Goal: Task Accomplishment & Management: Manage account settings

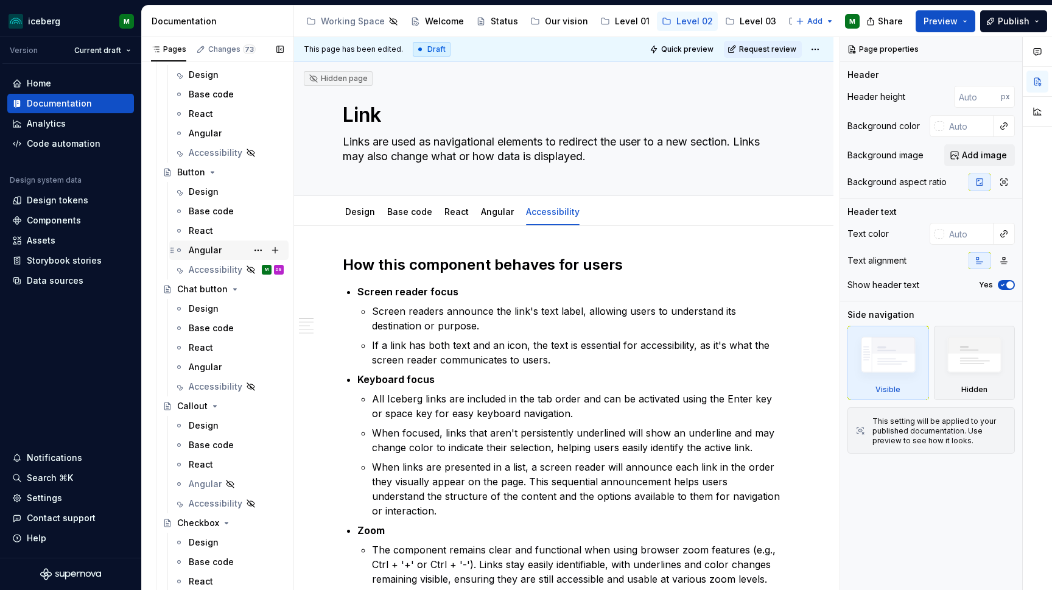
scroll to position [291, 0]
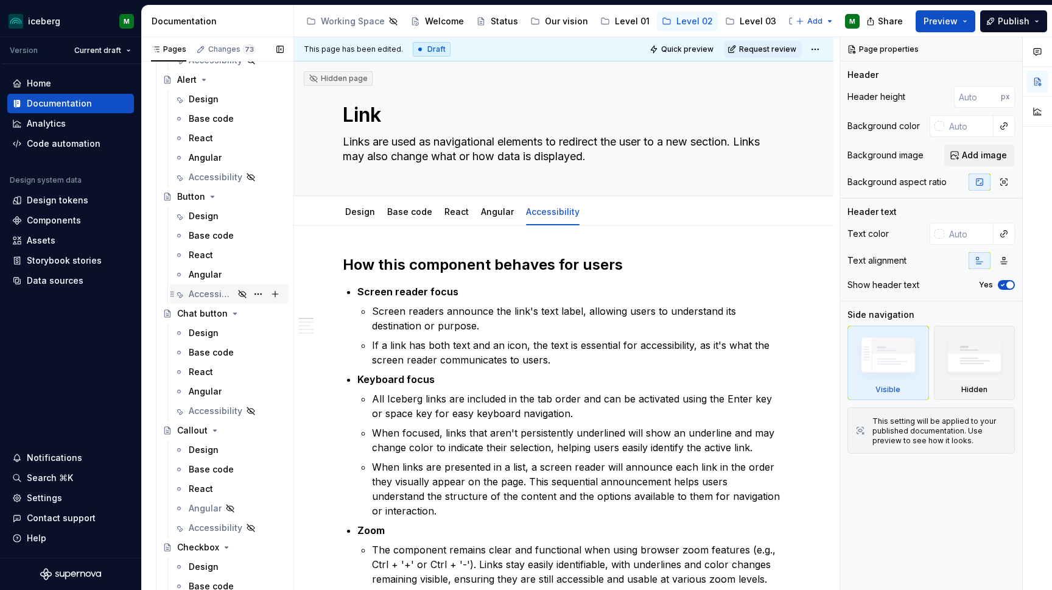
click at [215, 292] on div "Accessibility" at bounding box center [211, 294] width 45 height 12
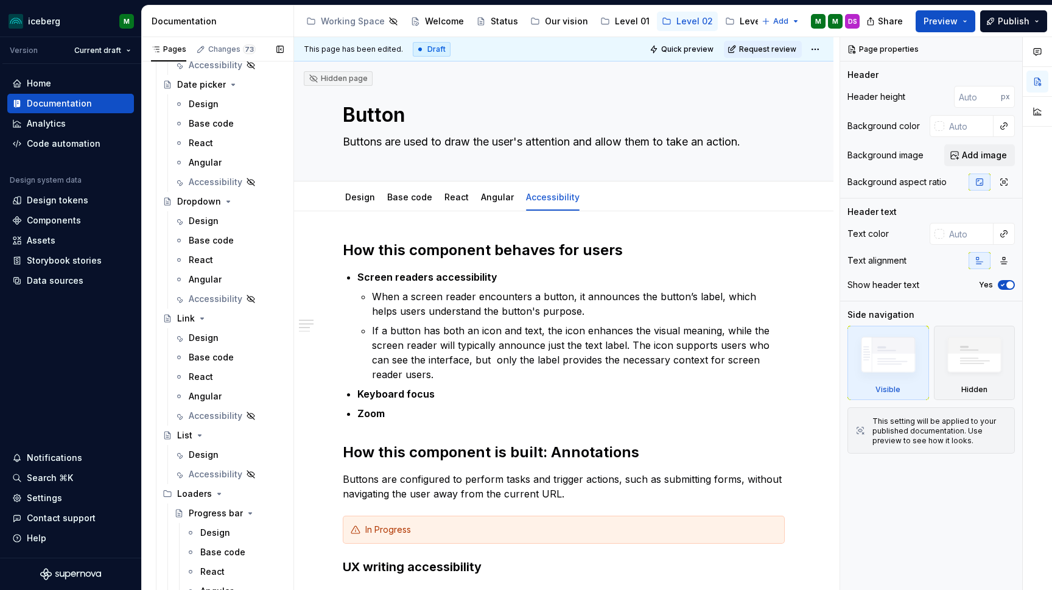
scroll to position [1338, 0]
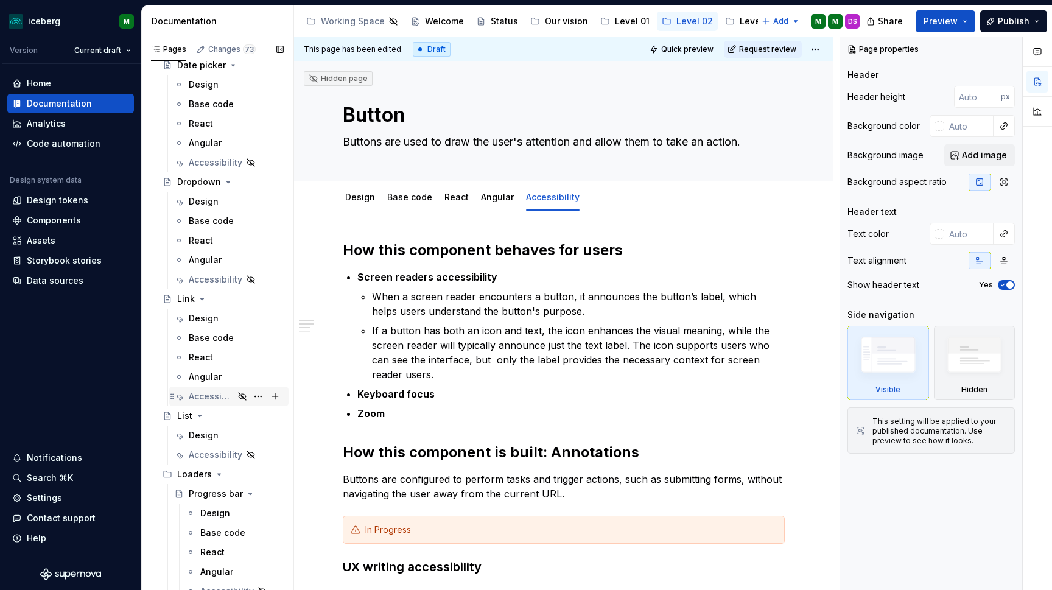
click at [210, 400] on div "Accessibility" at bounding box center [211, 396] width 45 height 12
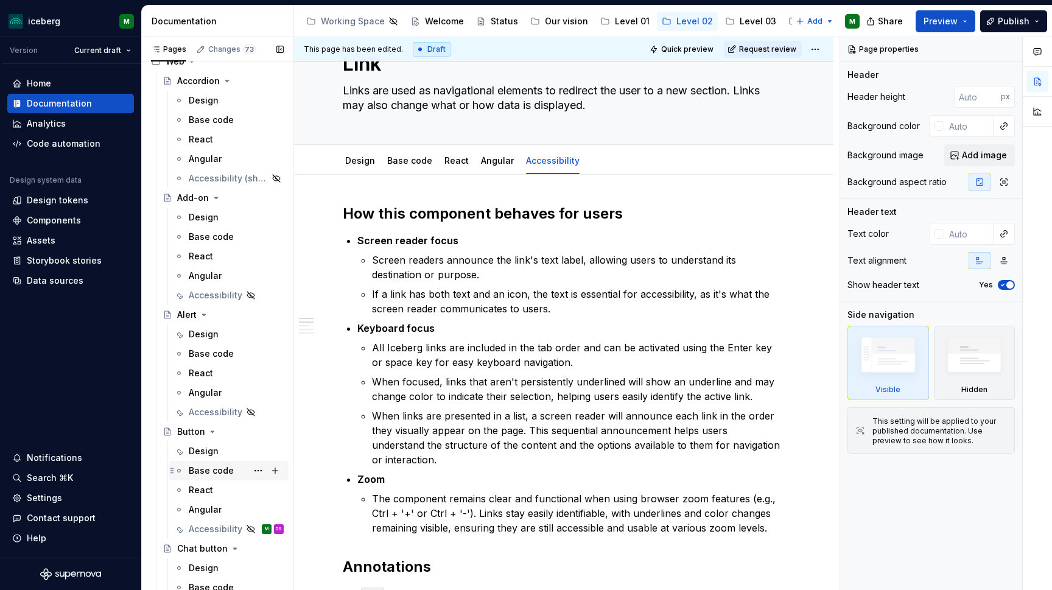
scroll to position [220, 0]
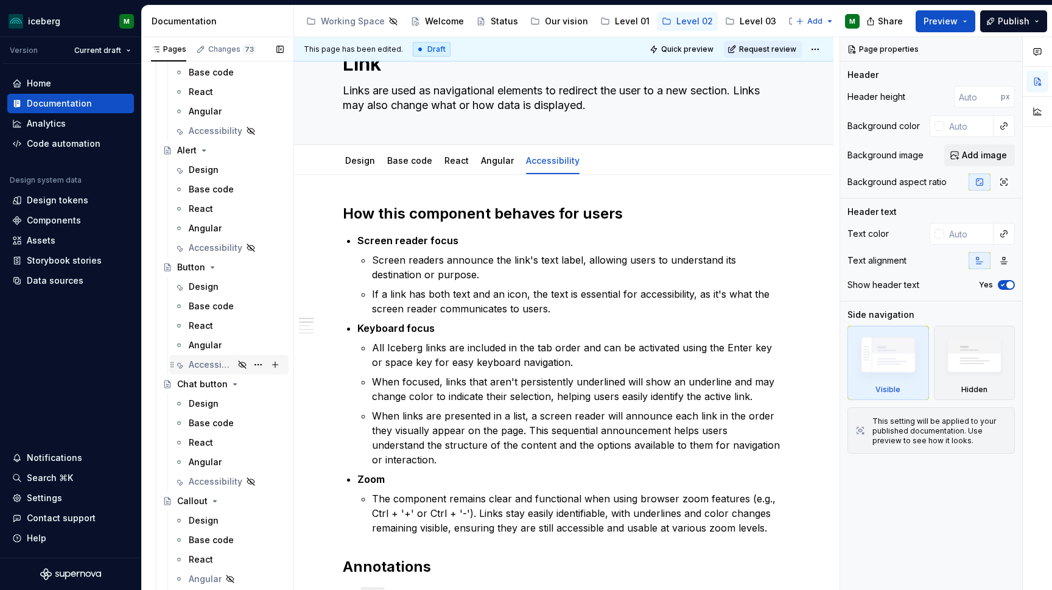
click at [206, 361] on div "Accessibility" at bounding box center [211, 364] width 45 height 12
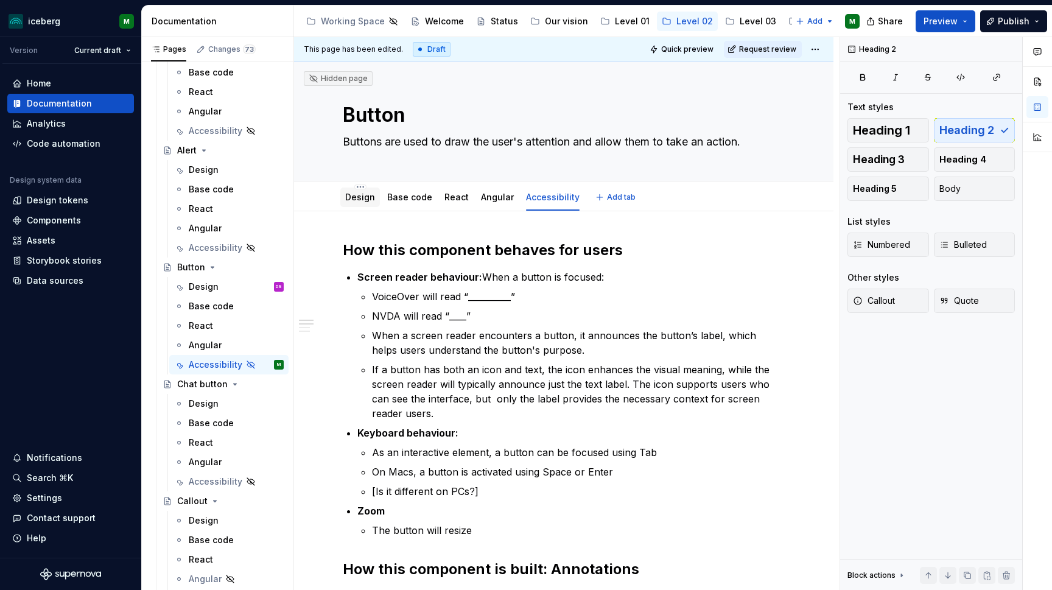
click at [358, 208] on div at bounding box center [360, 208] width 40 height 1
click at [358, 200] on link "Design" at bounding box center [360, 197] width 30 height 10
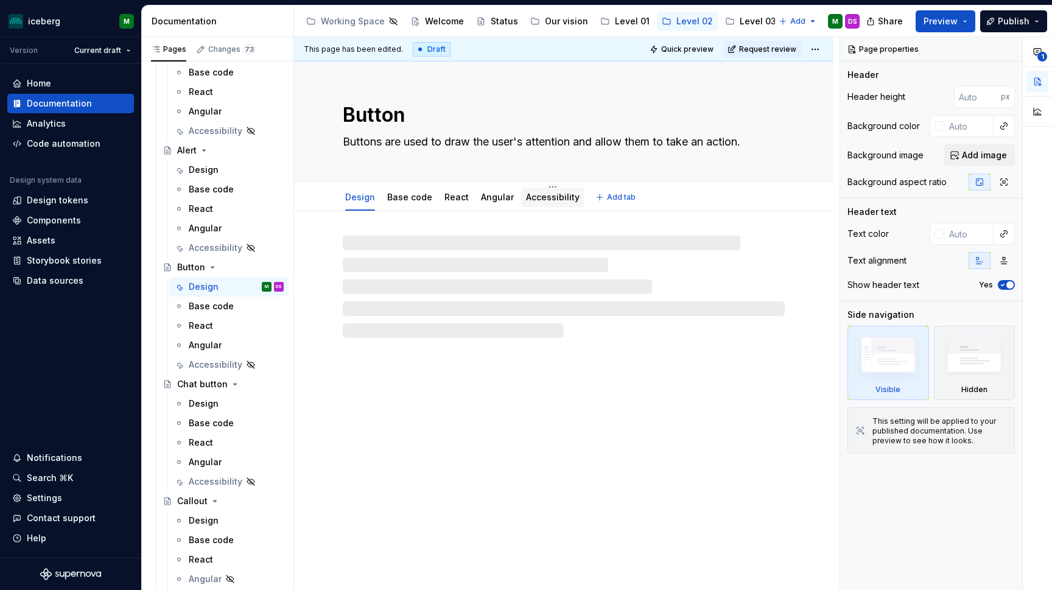
click at [541, 197] on link "Accessibility" at bounding box center [553, 197] width 54 height 10
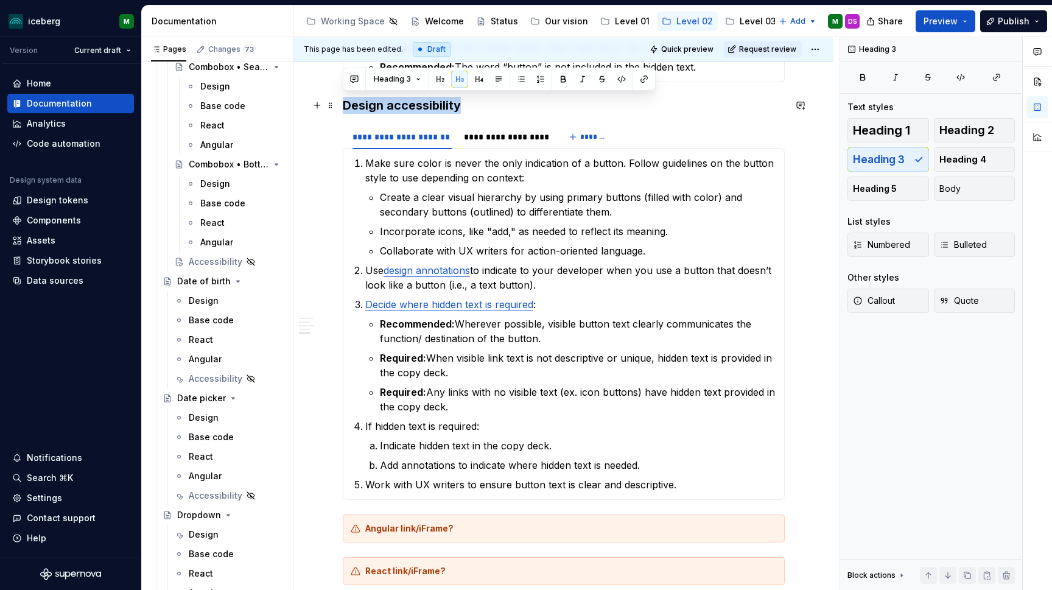
scroll to position [995, 0]
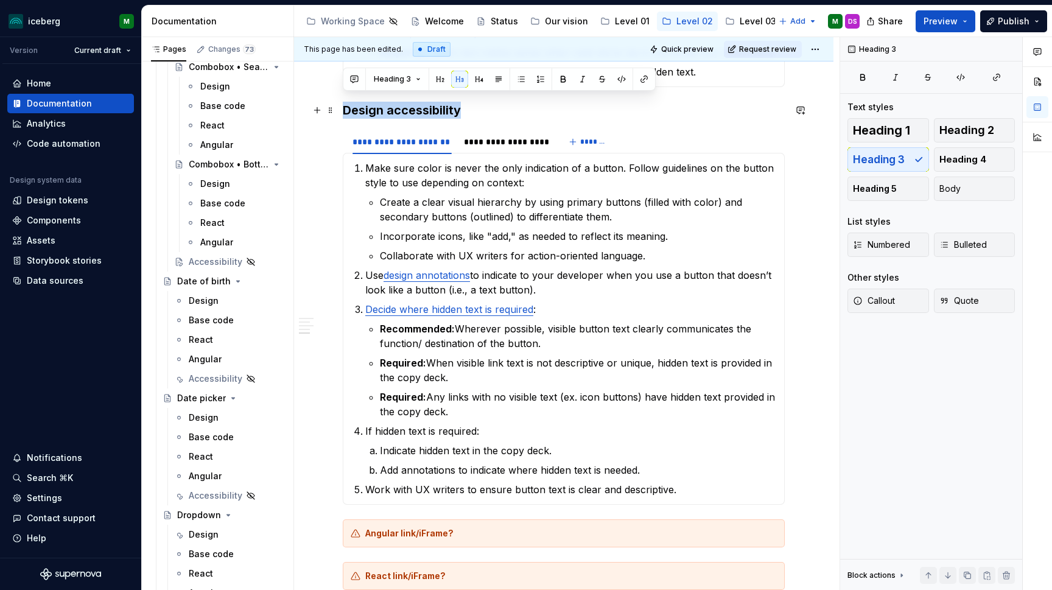
drag, startPoint x: 472, startPoint y: 102, endPoint x: 345, endPoint y: 96, distance: 126.7
copy h3 "Design accessibility"
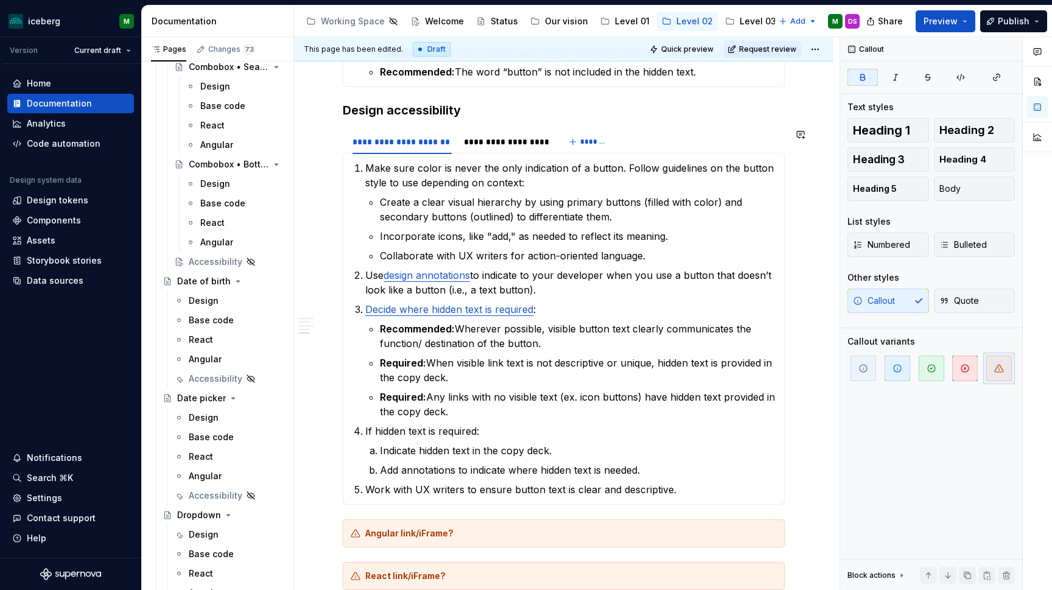
click at [318, 489] on button "button" at bounding box center [317, 489] width 17 height 17
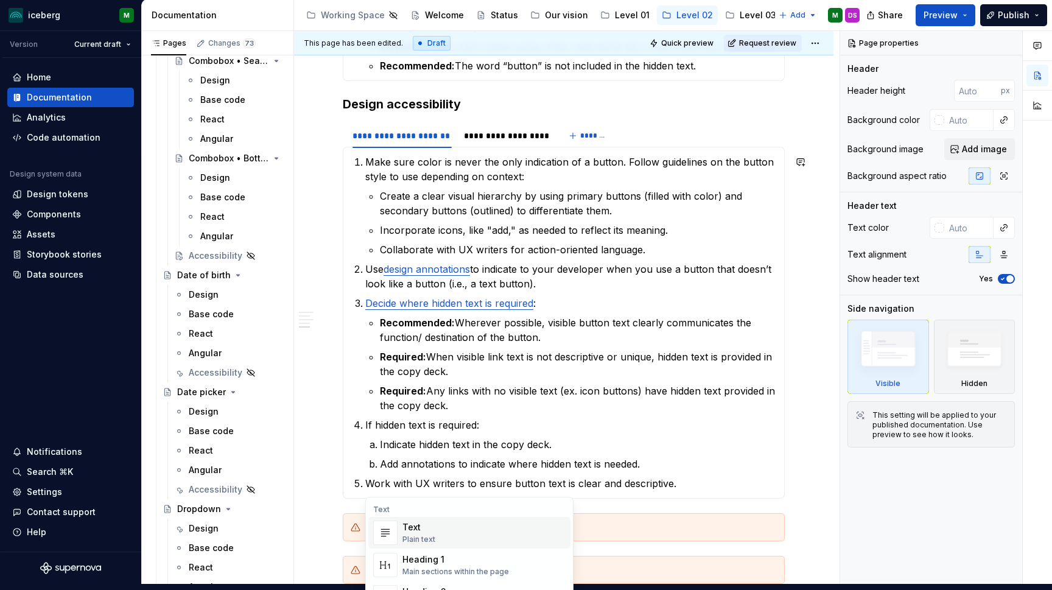
scroll to position [0, 0]
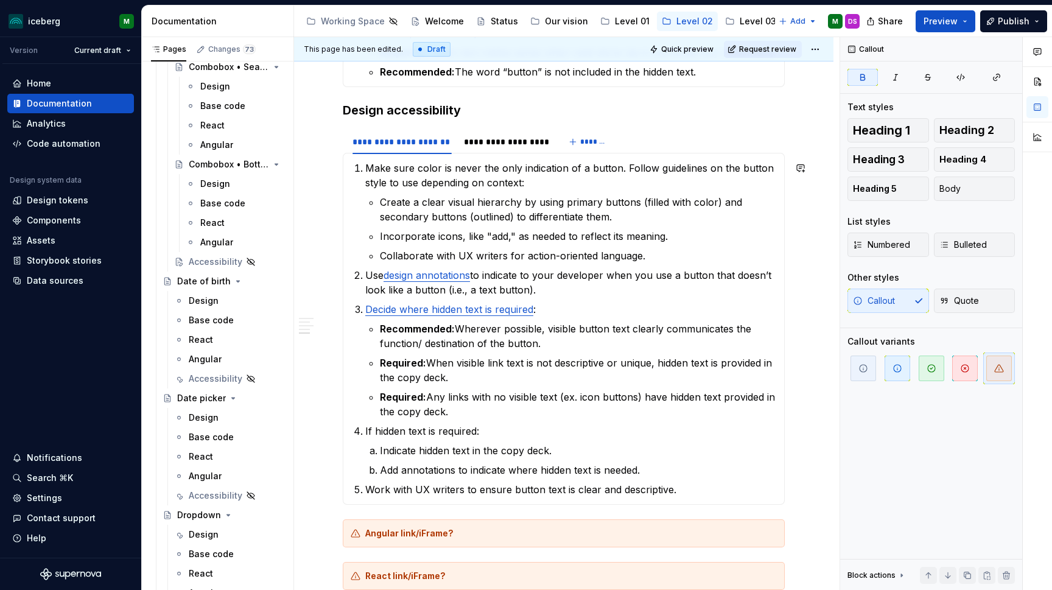
type textarea "*"
click at [318, 536] on button "button" at bounding box center [317, 533] width 17 height 17
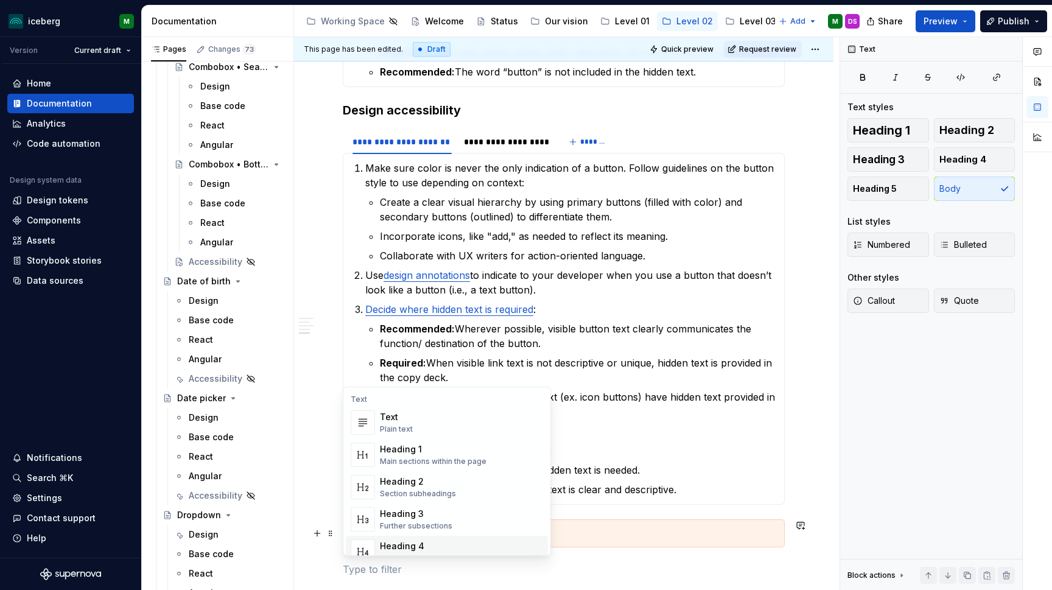
click at [319, 497] on div "**********" at bounding box center [563, 13] width 539 height 1595
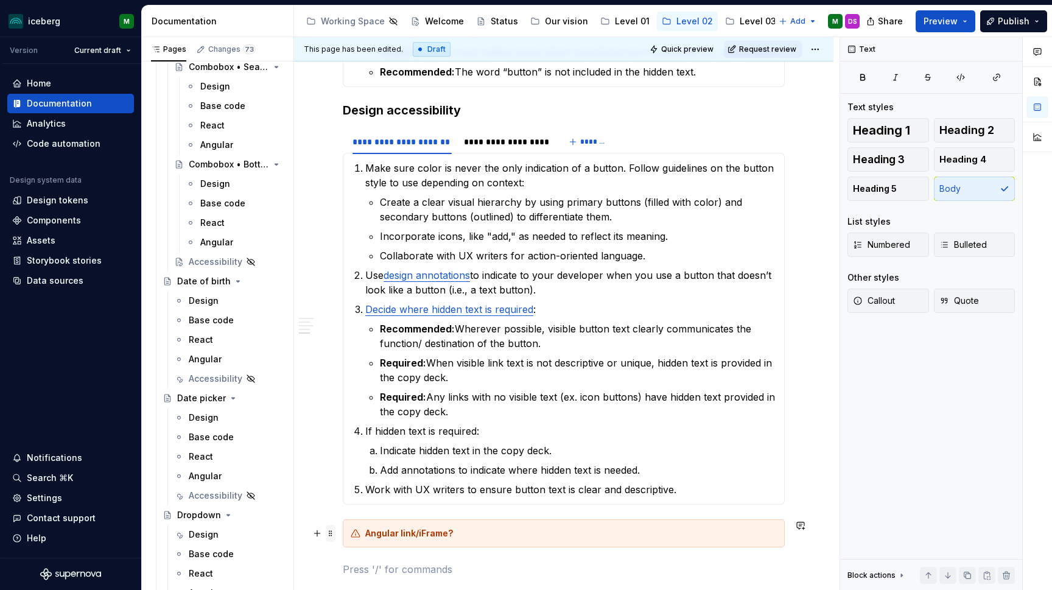
click at [333, 531] on span at bounding box center [331, 533] width 10 height 17
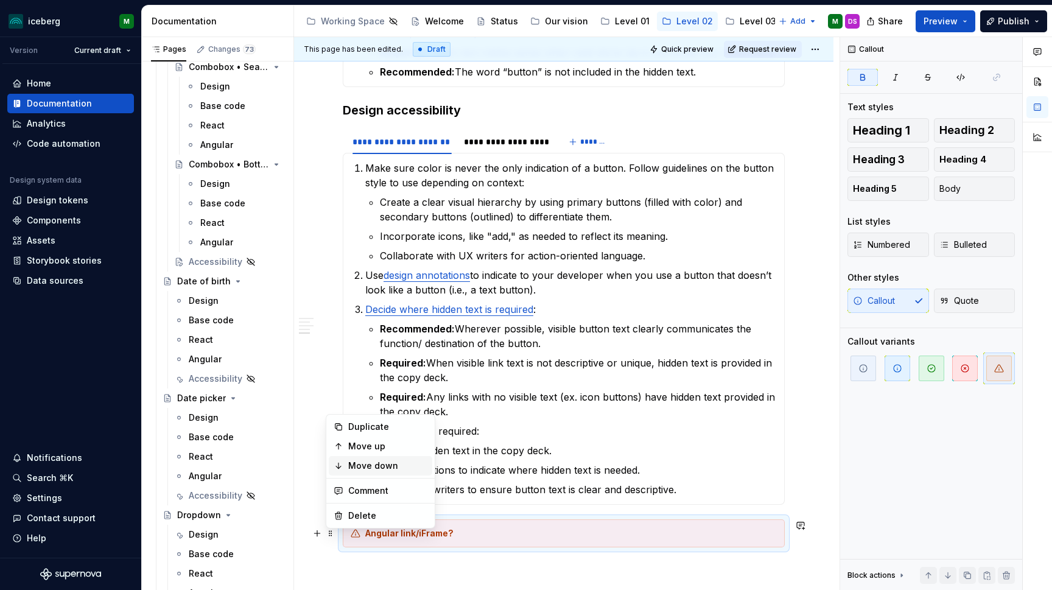
click at [371, 467] on div "Move down" at bounding box center [387, 465] width 79 height 12
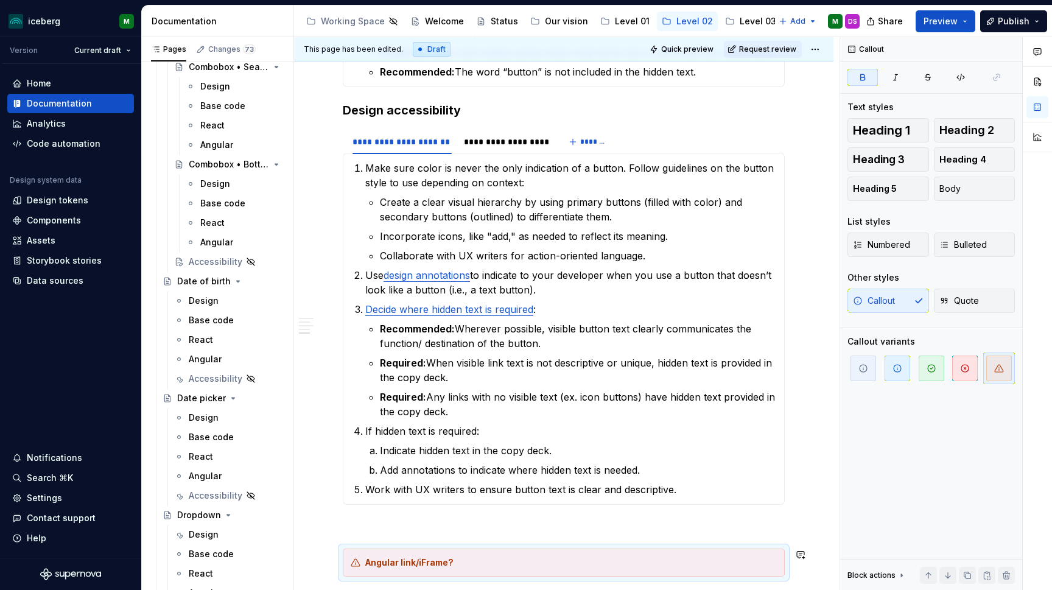
click at [376, 533] on p at bounding box center [564, 526] width 442 height 15
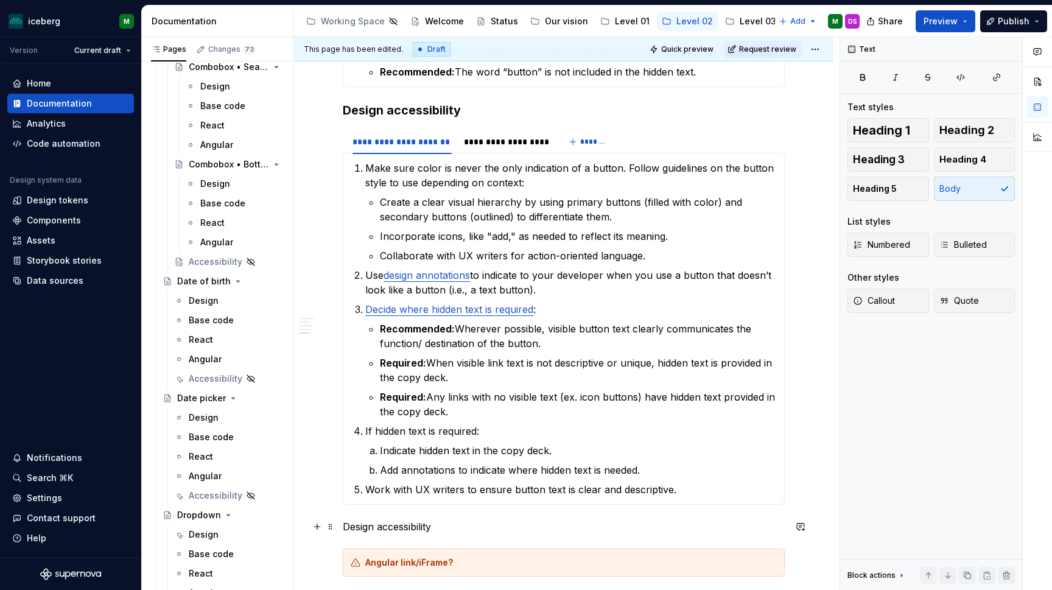
click at [372, 527] on p "Design accessibility" at bounding box center [564, 526] width 442 height 15
drag, startPoint x: 372, startPoint y: 527, endPoint x: 351, endPoint y: 528, distance: 21.3
click at [351, 528] on p "Design accessibility" at bounding box center [564, 526] width 442 height 15
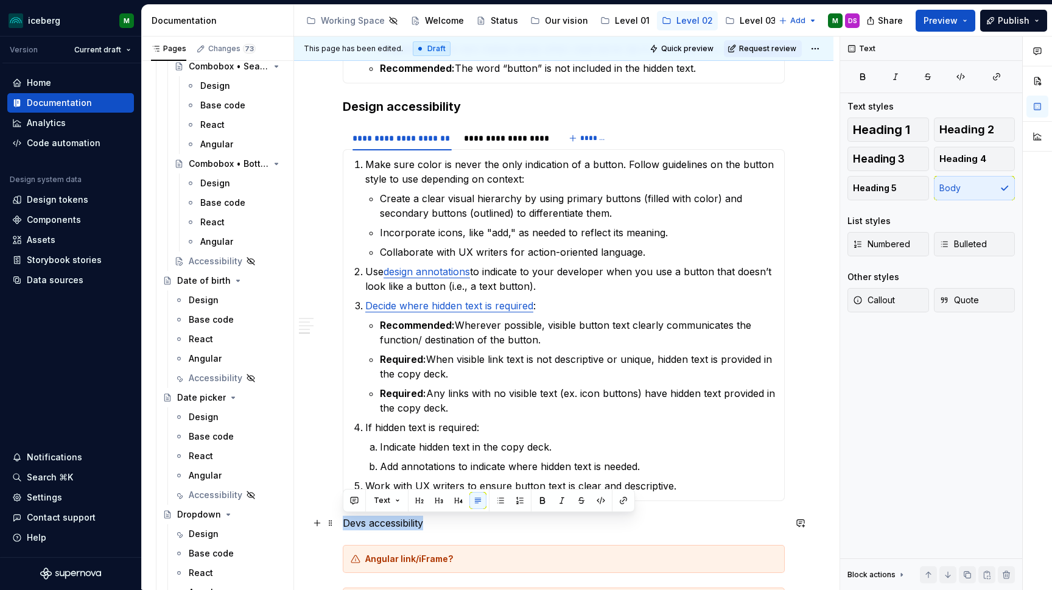
drag, startPoint x: 438, startPoint y: 520, endPoint x: 341, endPoint y: 519, distance: 97.4
click at [340, 519] on div "**********" at bounding box center [563, 9] width 539 height 1595
click at [454, 503] on button "button" at bounding box center [458, 500] width 17 height 17
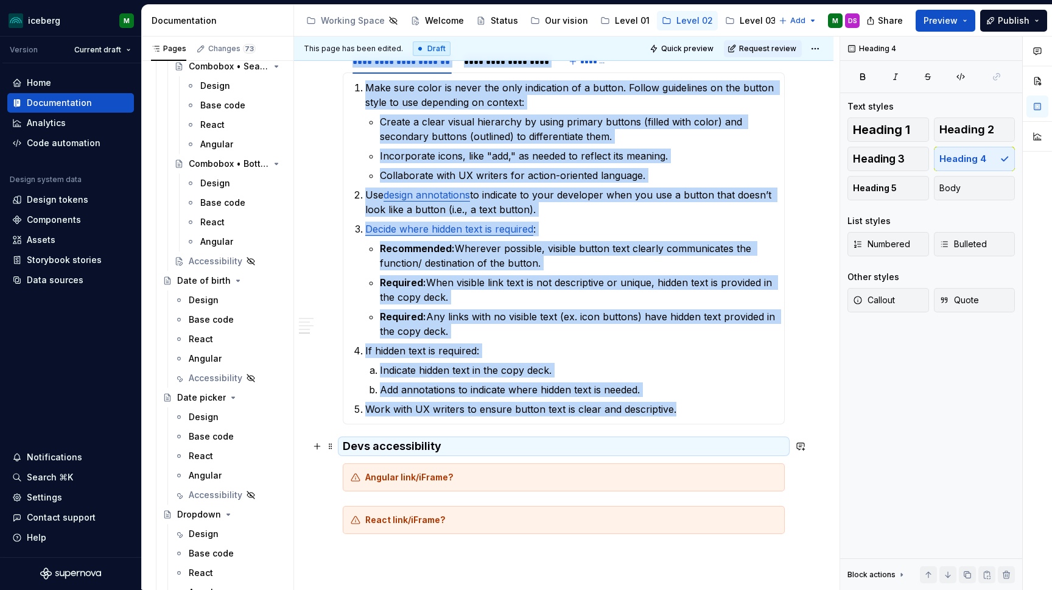
scroll to position [1081, 0]
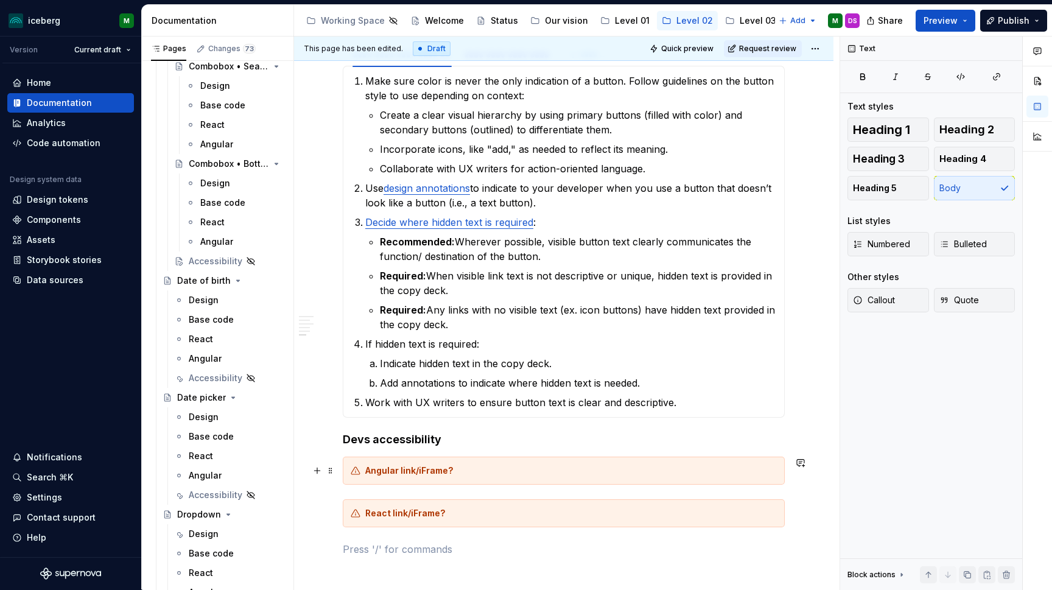
click at [469, 466] on div "Angular link/iFrame?" at bounding box center [570, 470] width 411 height 12
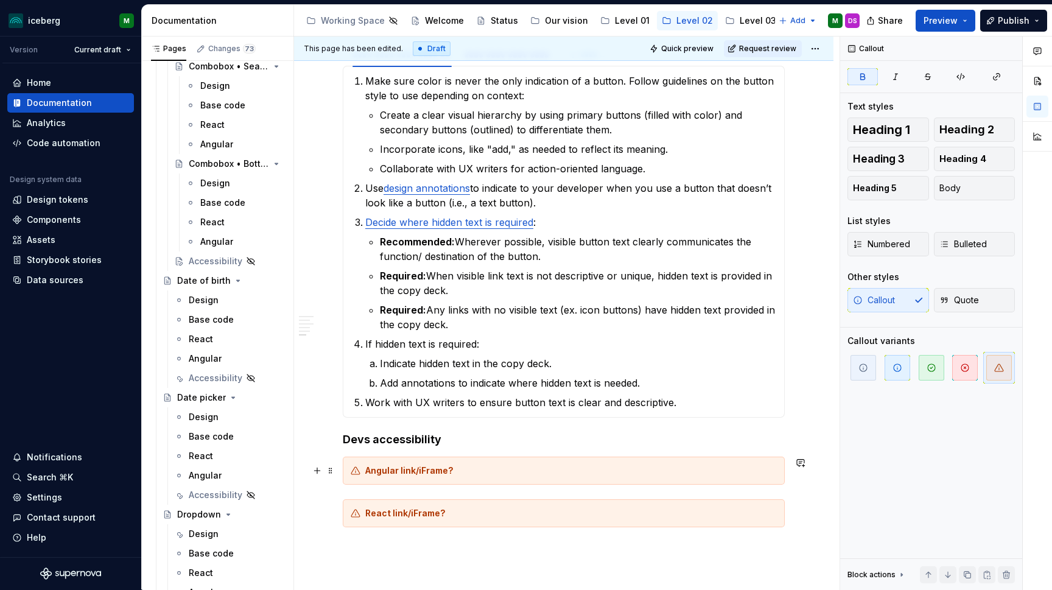
click at [393, 465] on strong "Angular link/iFrame?" at bounding box center [409, 470] width 88 height 10
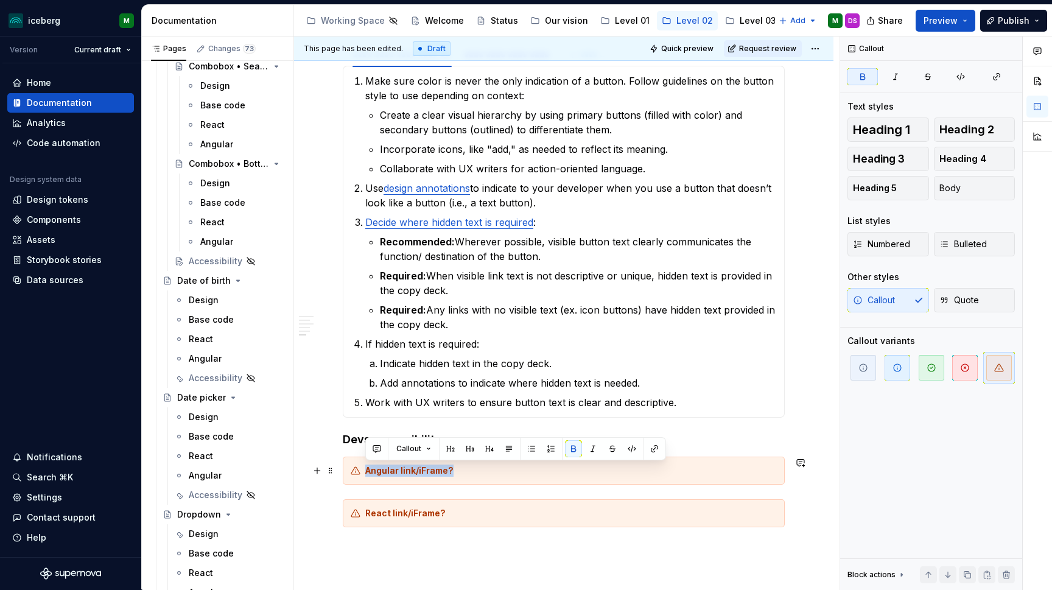
click at [393, 465] on strong "Angular link/iFrame?" at bounding box center [409, 470] width 88 height 10
click at [352, 463] on div "Angular link/iFrame?" at bounding box center [564, 470] width 442 height 28
click at [329, 473] on span at bounding box center [331, 470] width 10 height 17
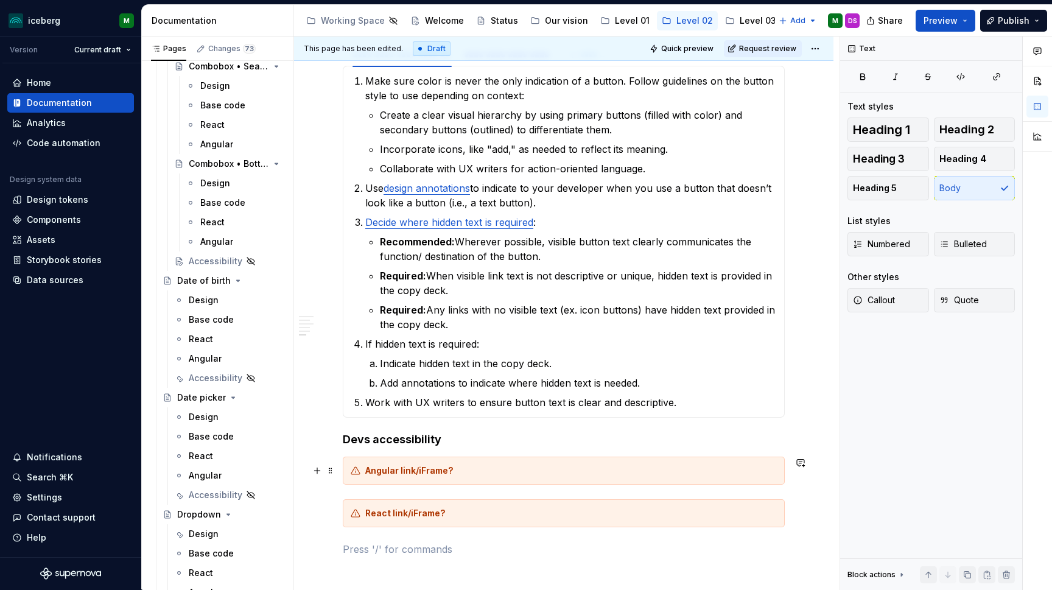
click at [330, 469] on span at bounding box center [331, 470] width 10 height 17
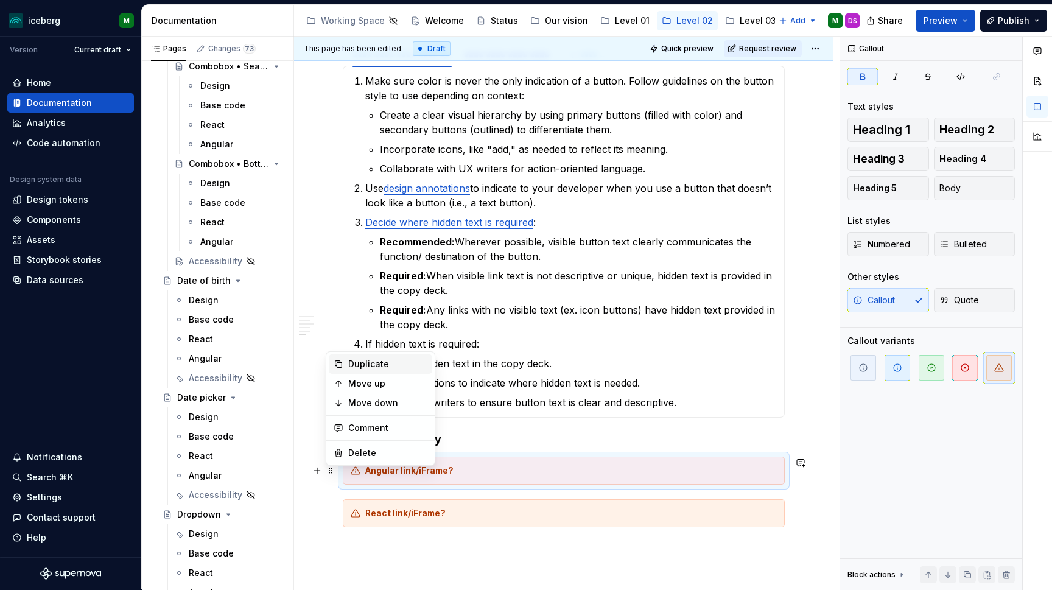
click at [379, 362] on div "Duplicate" at bounding box center [387, 364] width 79 height 12
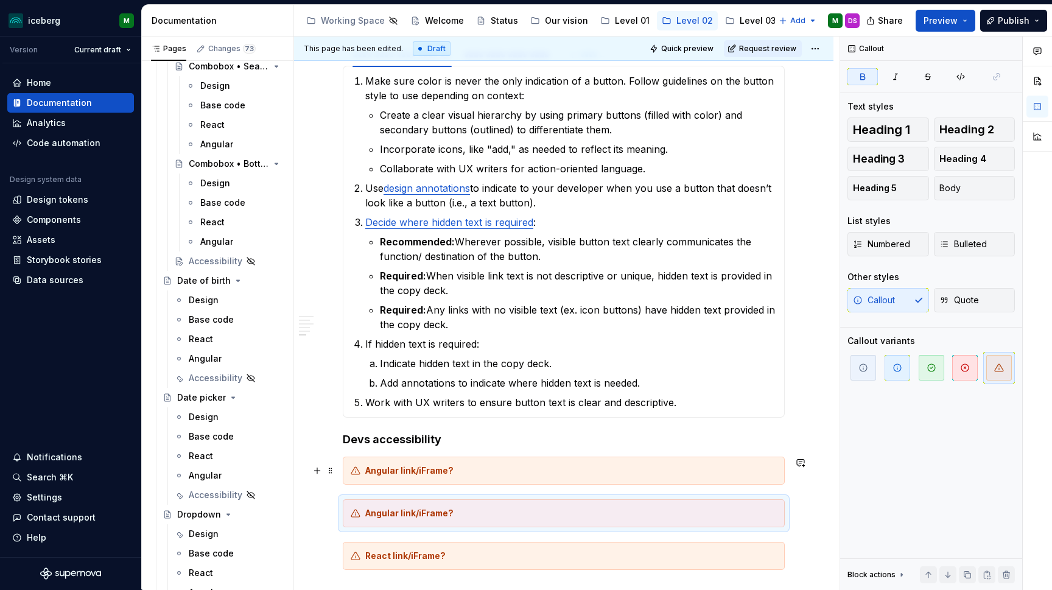
click at [437, 474] on strong "Angular link/iFrame?" at bounding box center [409, 470] width 88 height 10
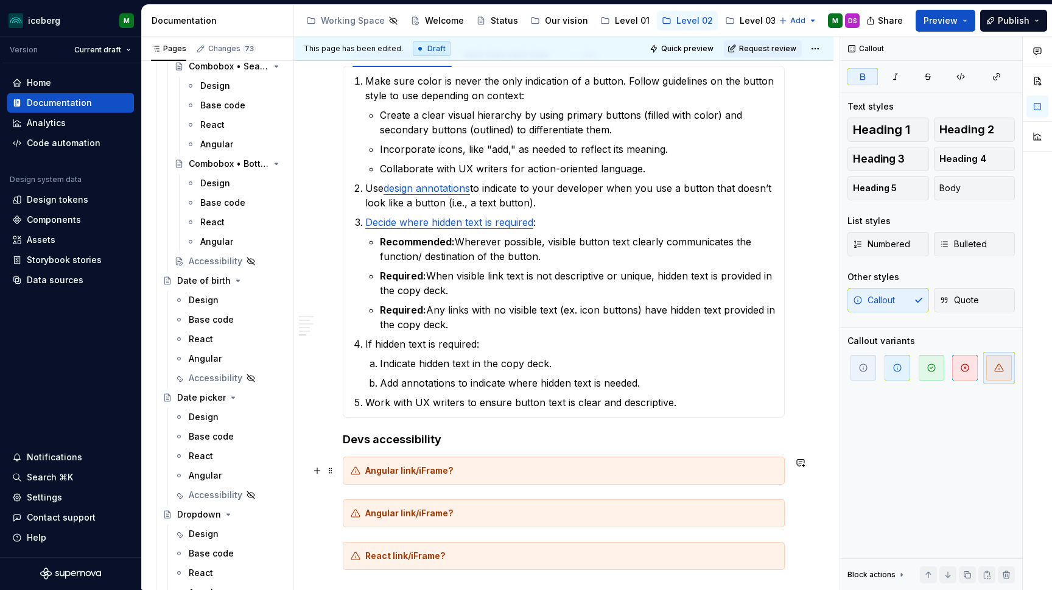
click at [453, 472] on div "Angular link/iFrame?" at bounding box center [570, 470] width 411 height 12
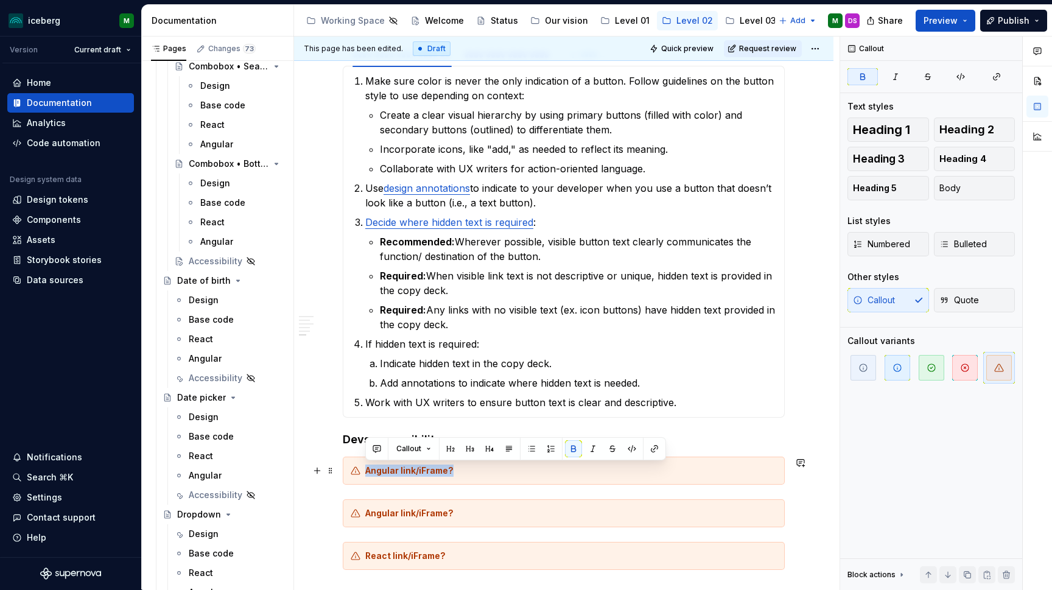
drag, startPoint x: 456, startPoint y: 470, endPoint x: 372, endPoint y: 472, distance: 84.6
drag, startPoint x: 364, startPoint y: 470, endPoint x: 413, endPoint y: 472, distance: 49.3
click at [413, 472] on div "Angular link/iFrame?" at bounding box center [564, 470] width 442 height 28
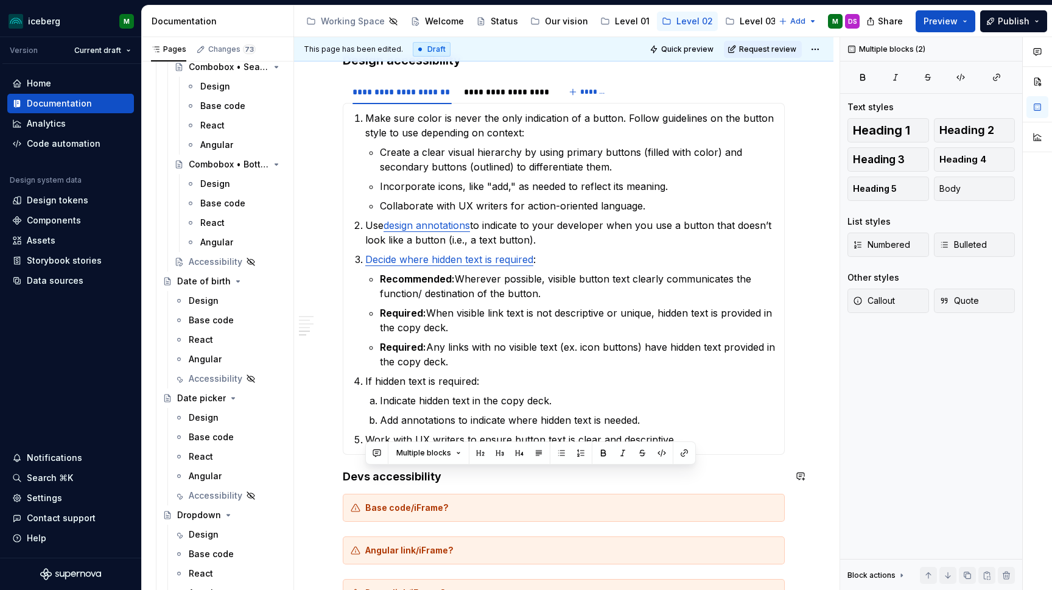
scroll to position [938, 0]
drag, startPoint x: 433, startPoint y: 484, endPoint x: 354, endPoint y: 486, distance: 79.1
click at [451, 472] on h4 "Devs accessibility" at bounding box center [564, 476] width 442 height 15
drag, startPoint x: 444, startPoint y: 472, endPoint x: 338, endPoint y: 472, distance: 105.9
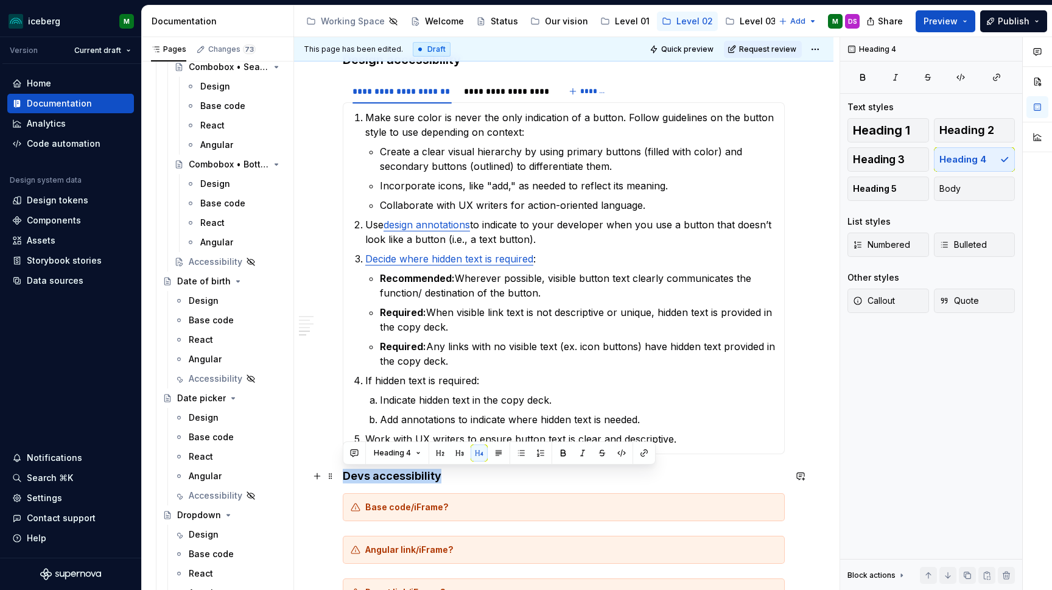
click at [338, 472] on div "**********" at bounding box center [563, 50] width 539 height 1554
click at [459, 458] on button "button" at bounding box center [459, 452] width 17 height 17
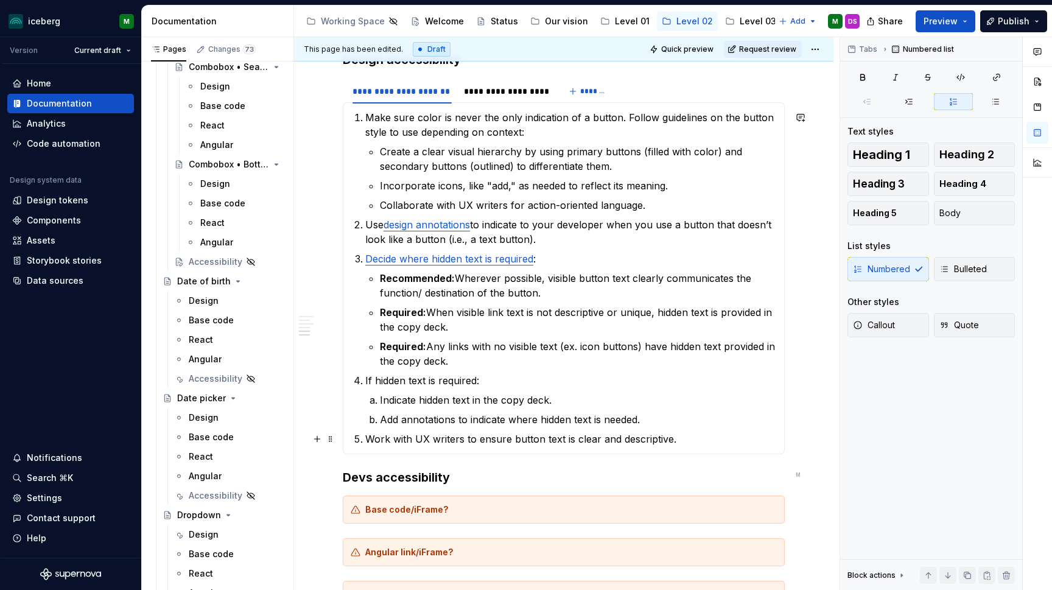
click at [817, 435] on div "**********" at bounding box center [563, 51] width 539 height 1557
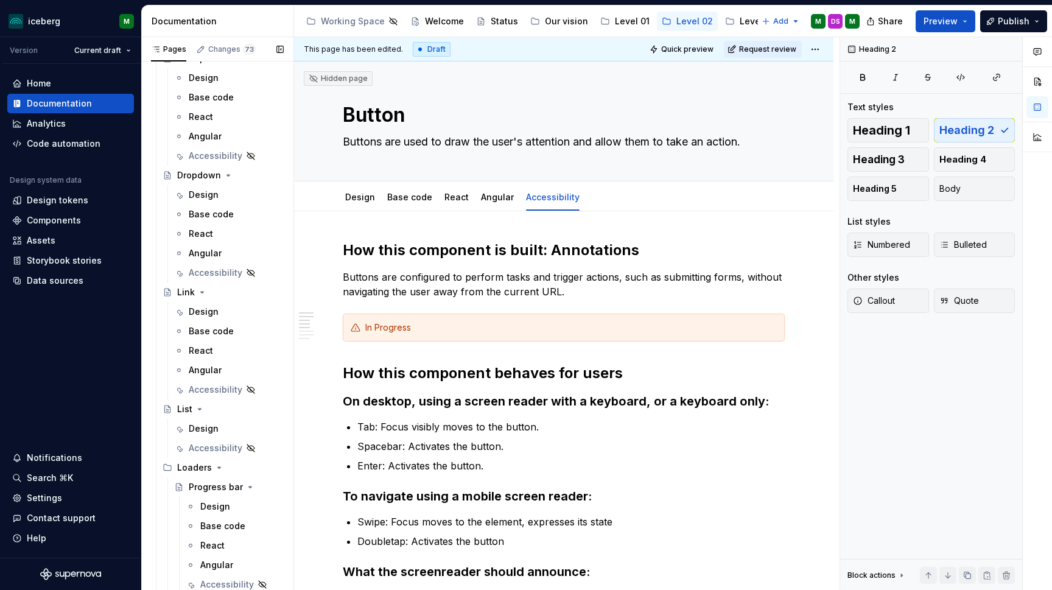
scroll to position [1342, 0]
click at [208, 394] on div "Accessibility" at bounding box center [211, 392] width 45 height 12
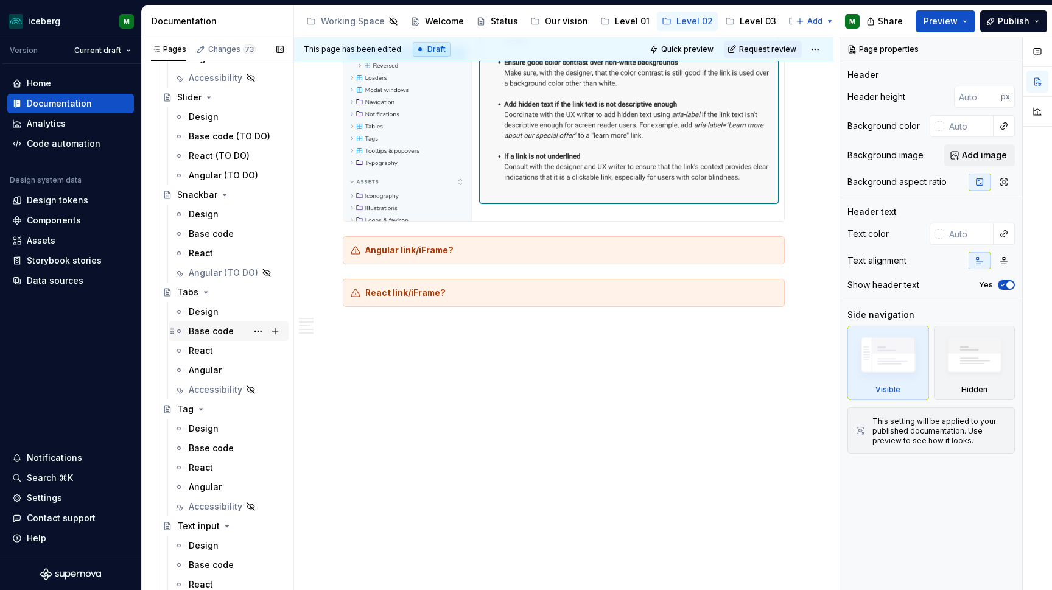
scroll to position [2961, 0]
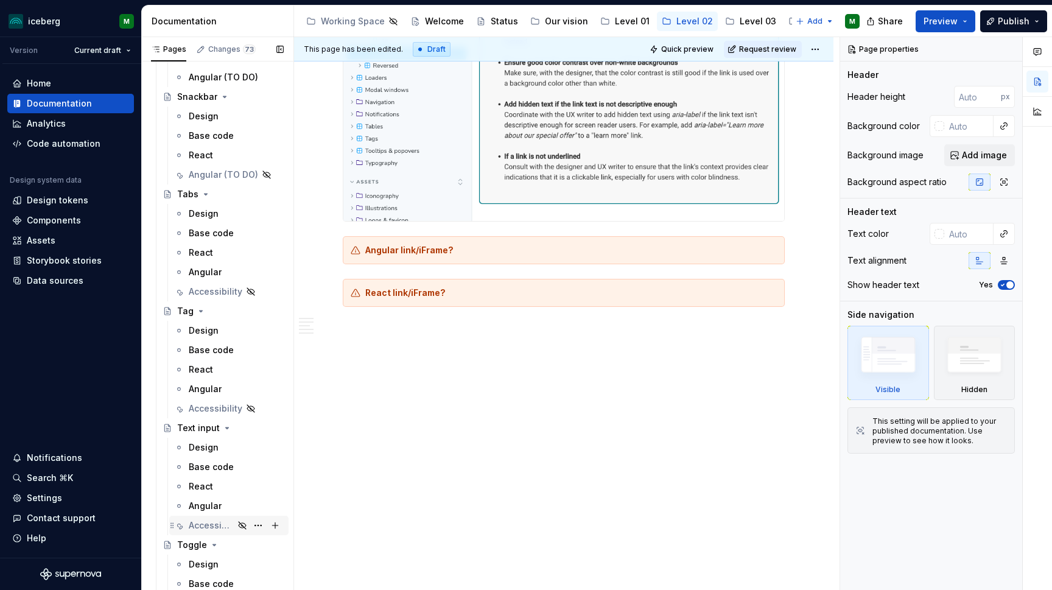
click at [204, 520] on div "Accessibility" at bounding box center [211, 525] width 45 height 12
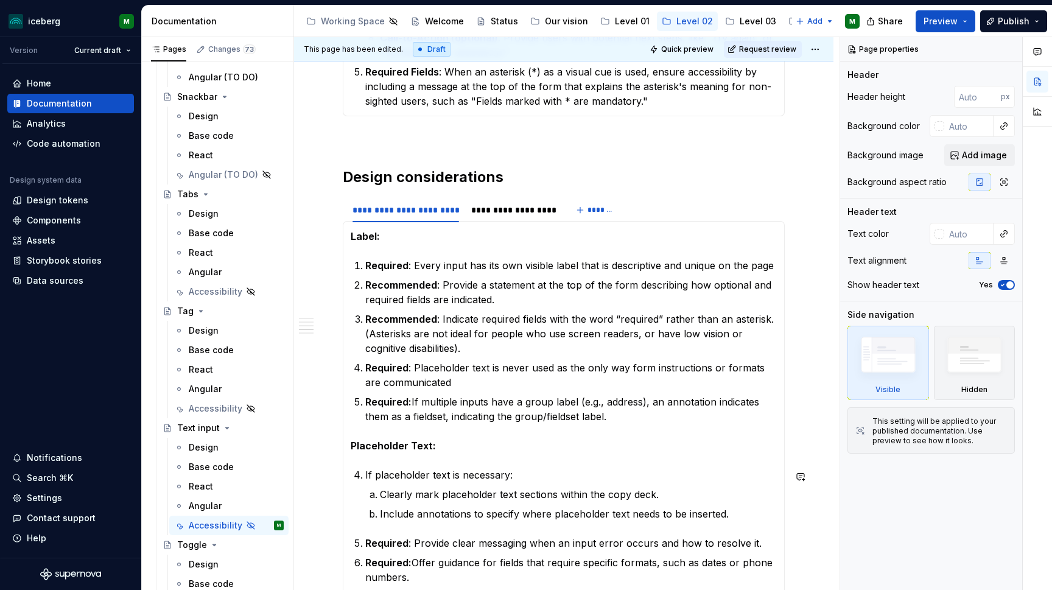
scroll to position [1372, 0]
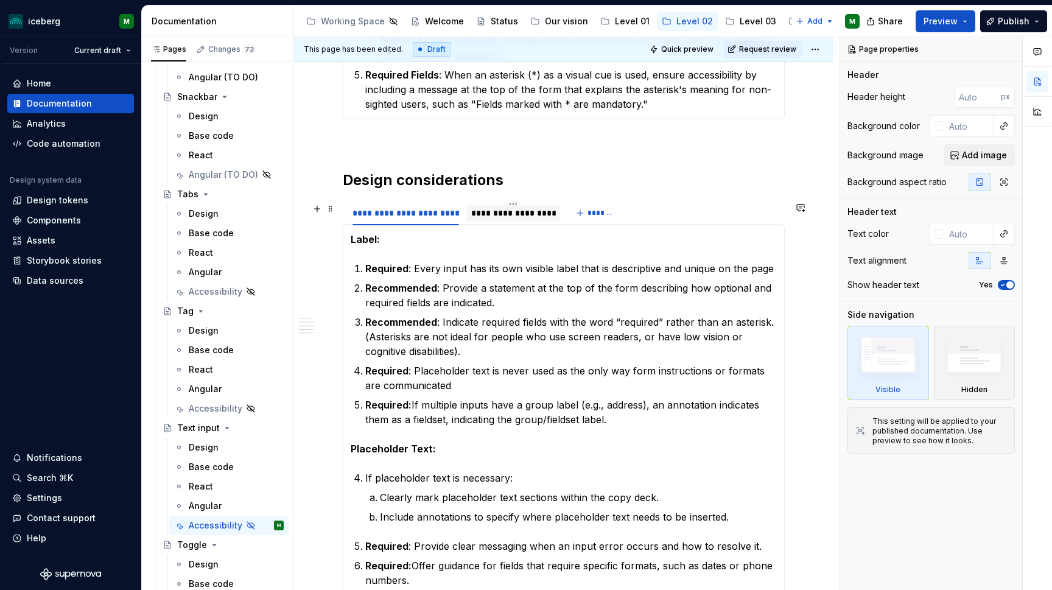
click at [522, 222] on div "**********" at bounding box center [513, 212] width 94 height 17
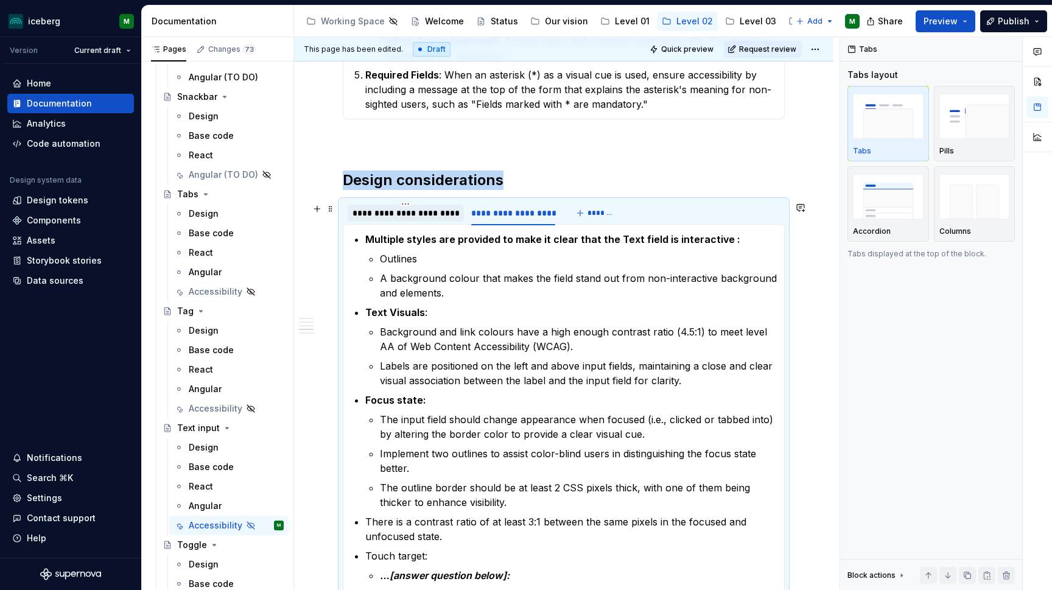
click at [447, 222] on div "**********" at bounding box center [406, 212] width 116 height 17
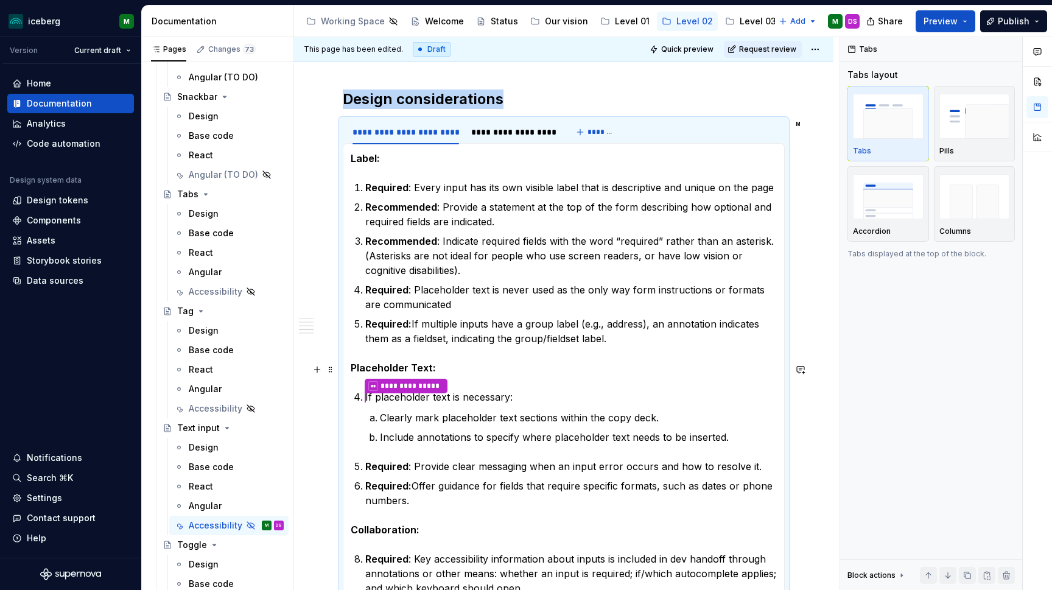
scroll to position [1467, 0]
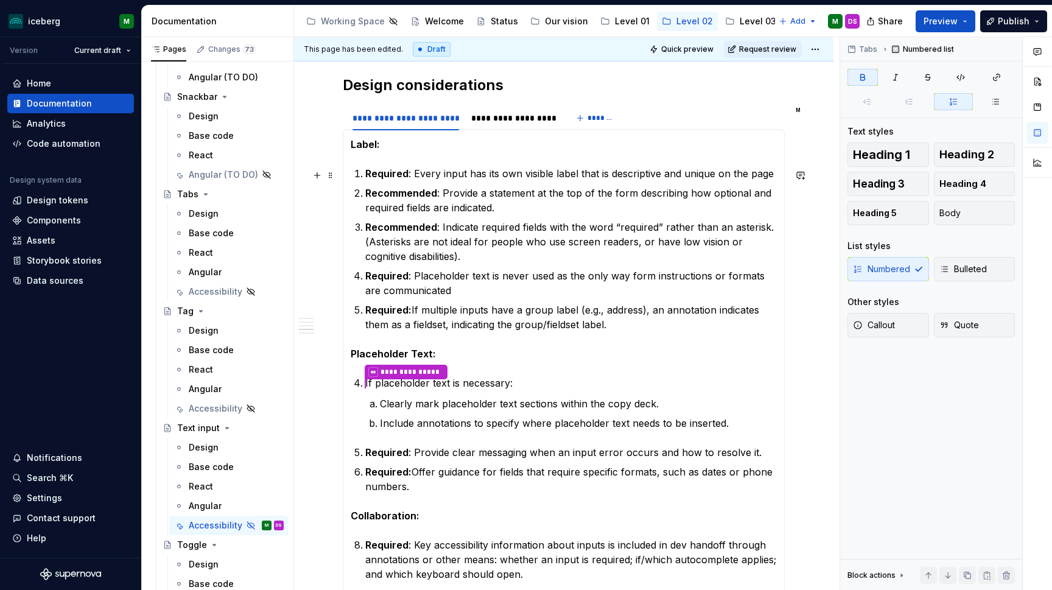
click at [365, 170] on p "Required : Every input has its own visible label that is descriptive and unique…" at bounding box center [570, 173] width 411 height 15
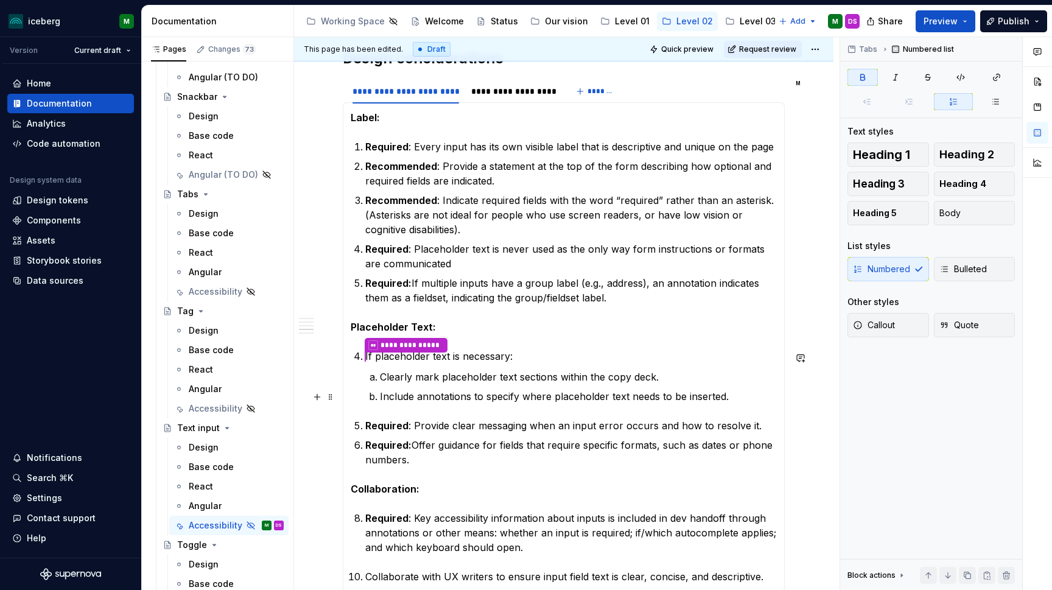
scroll to position [1490, 0]
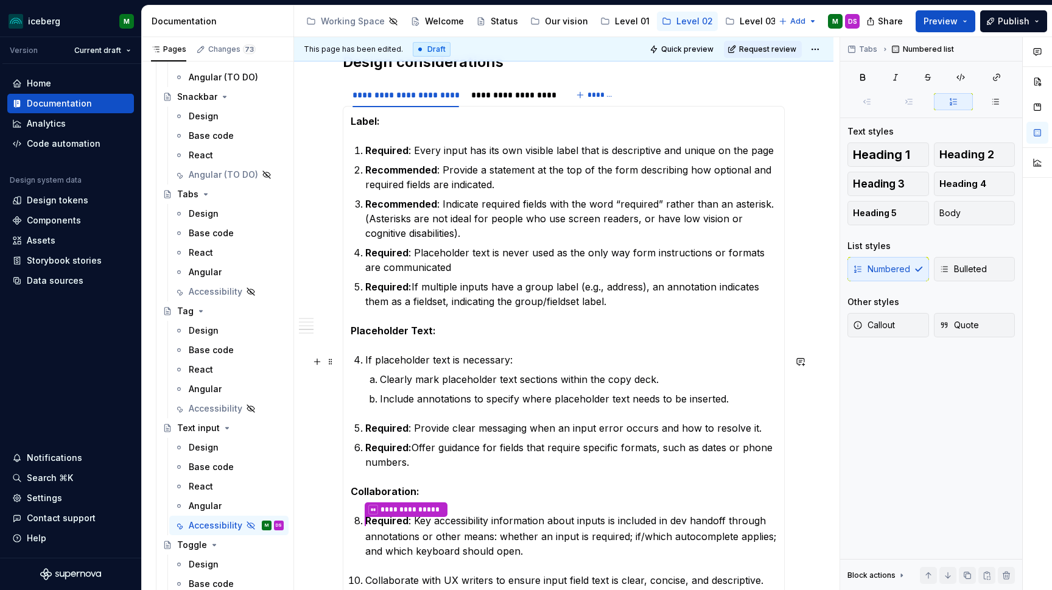
click at [365, 363] on p "If placeholder text is necessary:" at bounding box center [570, 359] width 411 height 15
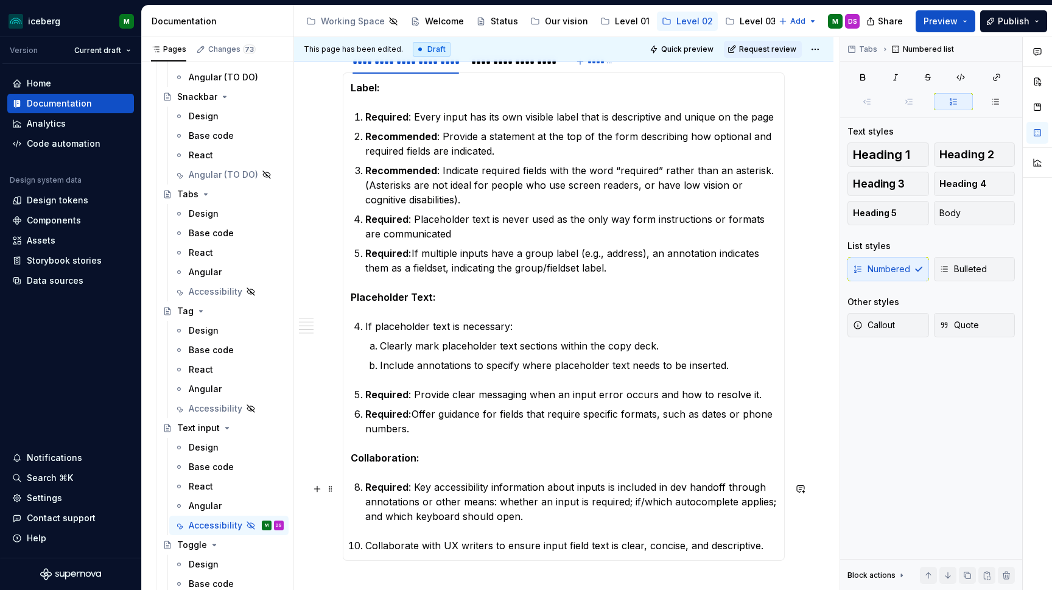
scroll to position [1527, 0]
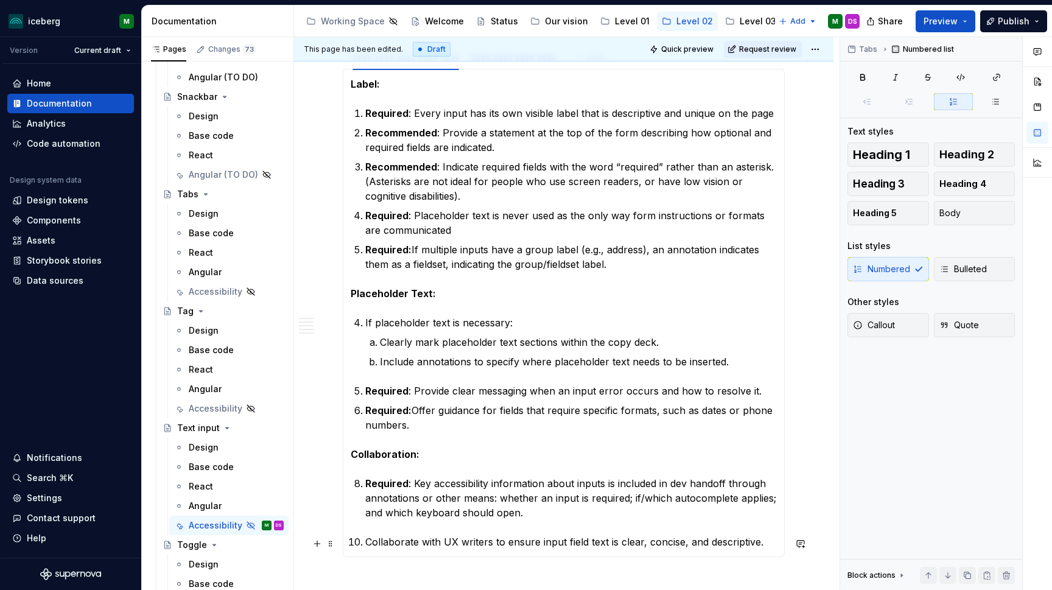
click at [764, 545] on p "Collaborate with UX writers to ensure input field text is clear, concise, and d…" at bounding box center [570, 541] width 411 height 15
drag, startPoint x: 355, startPoint y: 169, endPoint x: 348, endPoint y: 169, distance: 7.3
click at [348, 169] on div "Label: Required : Every input has its own visible label that is descriptive and…" at bounding box center [564, 313] width 442 height 488
drag, startPoint x: 360, startPoint y: 226, endPoint x: 352, endPoint y: 225, distance: 8.0
click at [352, 225] on section-item-column "Label: Required : Every input has its own visible label that is descriptive and…" at bounding box center [564, 313] width 426 height 472
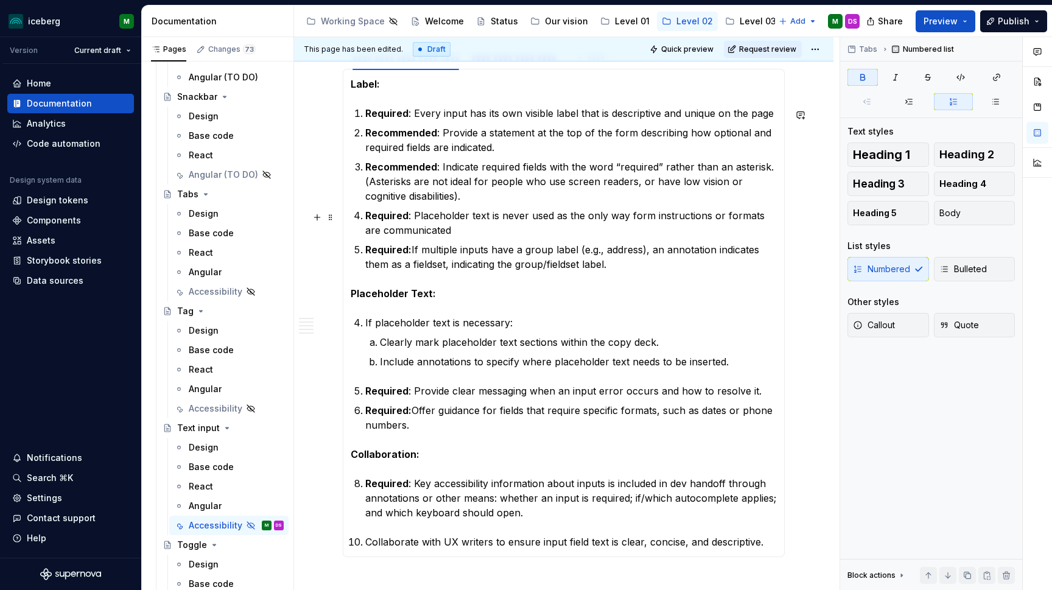
click at [365, 218] on p "Required : Placeholder text is never used as the only way form instructions or …" at bounding box center [570, 222] width 411 height 29
click at [365, 248] on p "Required: If multiple inputs have a group label (e.g., address), an annotation …" at bounding box center [570, 256] width 411 height 29
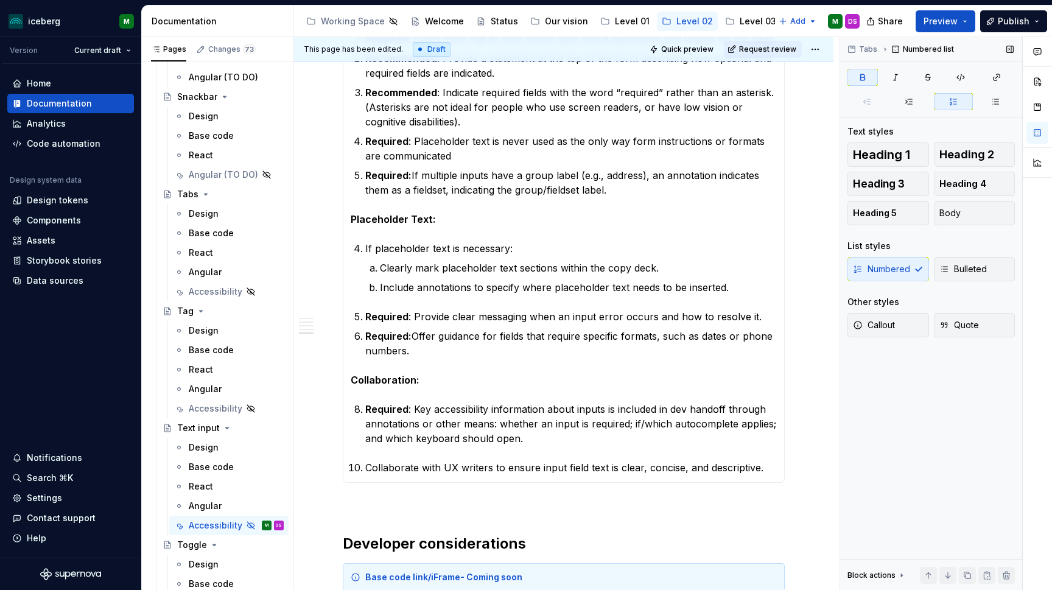
scroll to position [1590, 0]
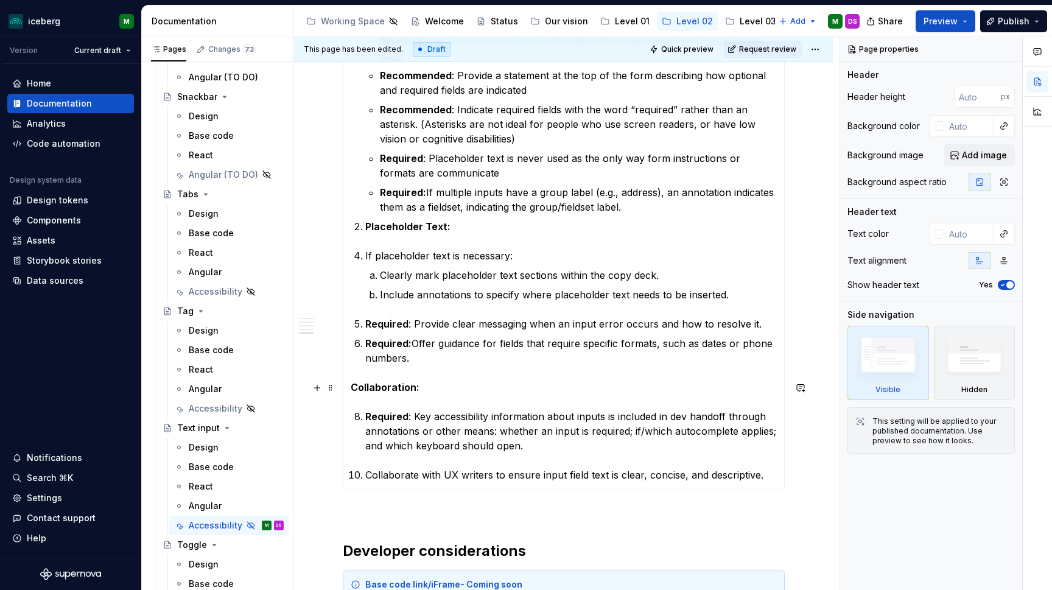
click at [484, 388] on p "Collaboration:" at bounding box center [564, 387] width 426 height 15
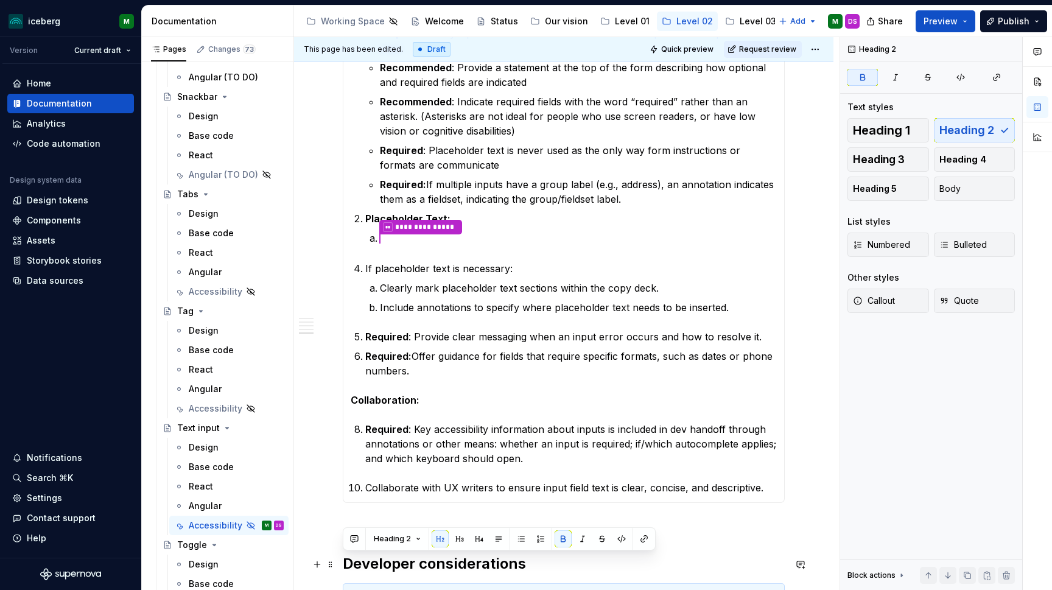
click at [528, 566] on h2 "Developer considerations" at bounding box center [564, 563] width 442 height 19
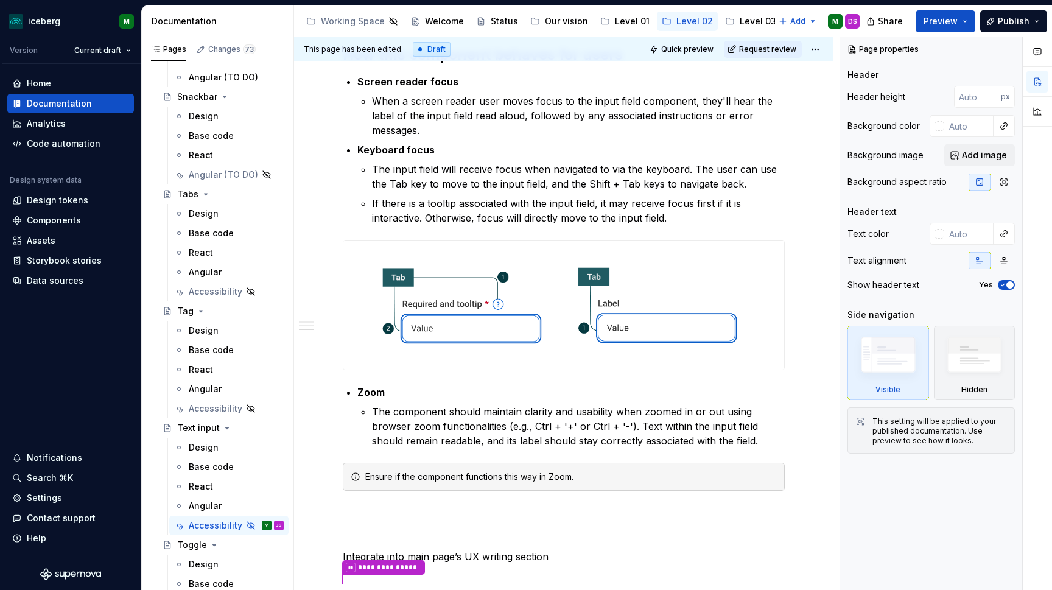
scroll to position [1279, 0]
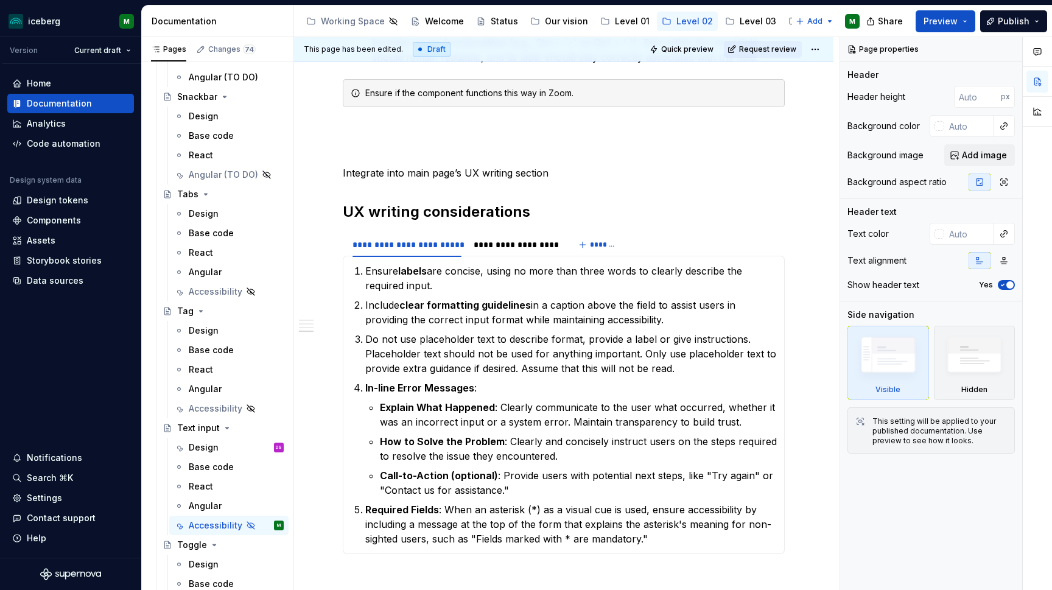
click at [852, 16] on div "M" at bounding box center [852, 21] width 15 height 15
click at [856, 22] on div "M" at bounding box center [852, 21] width 15 height 15
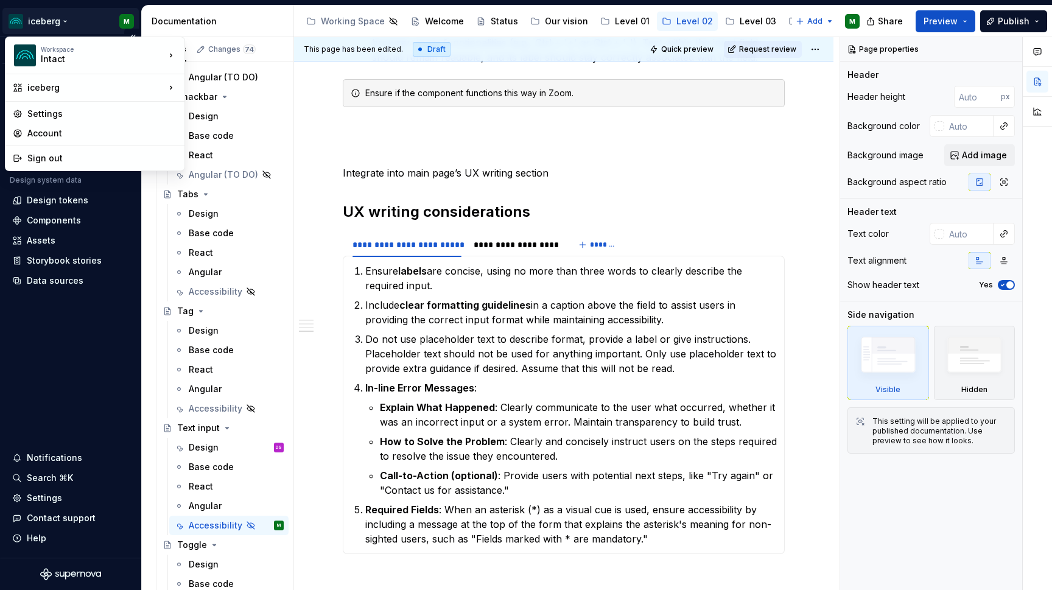
click at [128, 26] on html "iceberg M Version Current draft Home Documentation Analytics Code automation De…" at bounding box center [526, 295] width 1052 height 590
type textarea "*"
click at [103, 138] on div "Account" at bounding box center [102, 133] width 150 height 12
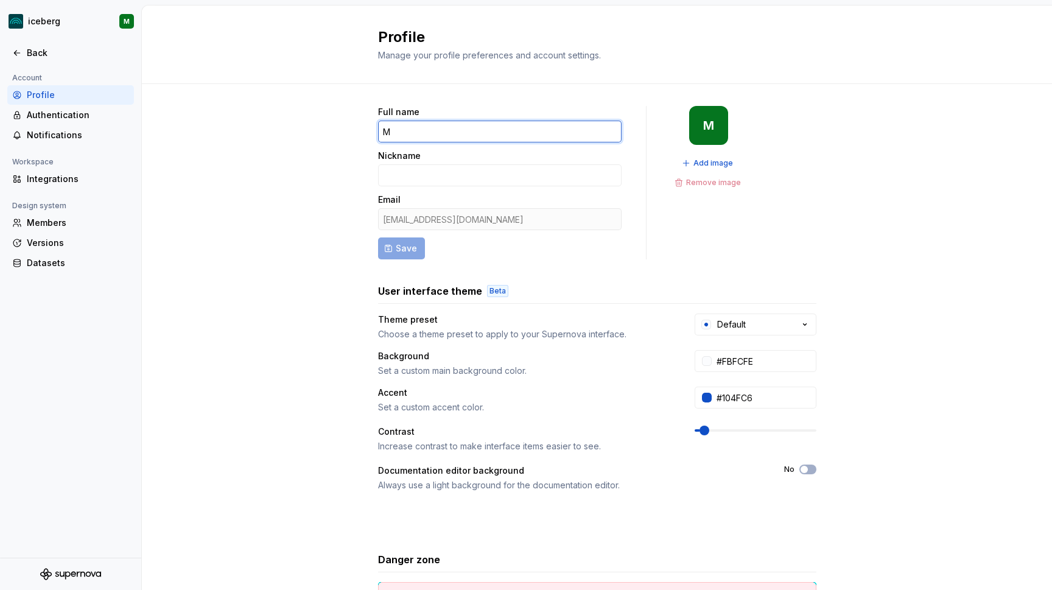
click at [436, 133] on input "M" at bounding box center [499, 132] width 243 height 22
type input "Mehr"
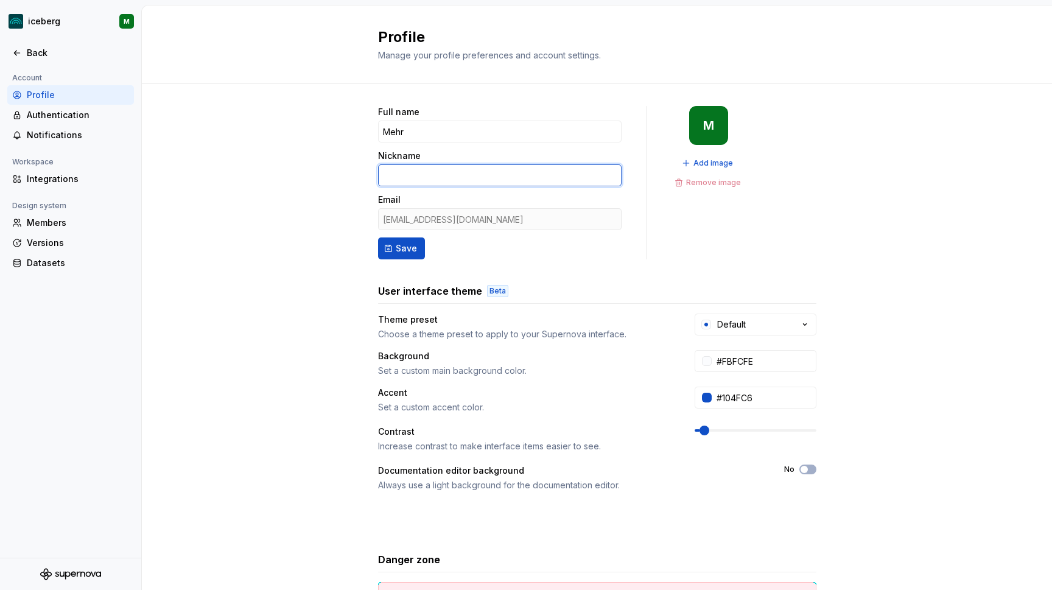
click at [404, 171] on input "Nickname" at bounding box center [499, 175] width 243 height 22
type input "Ekhlaspour"
click at [402, 251] on span "Save" at bounding box center [406, 248] width 21 height 12
type input "Mehr"
